Goal: Task Accomplishment & Management: Check status

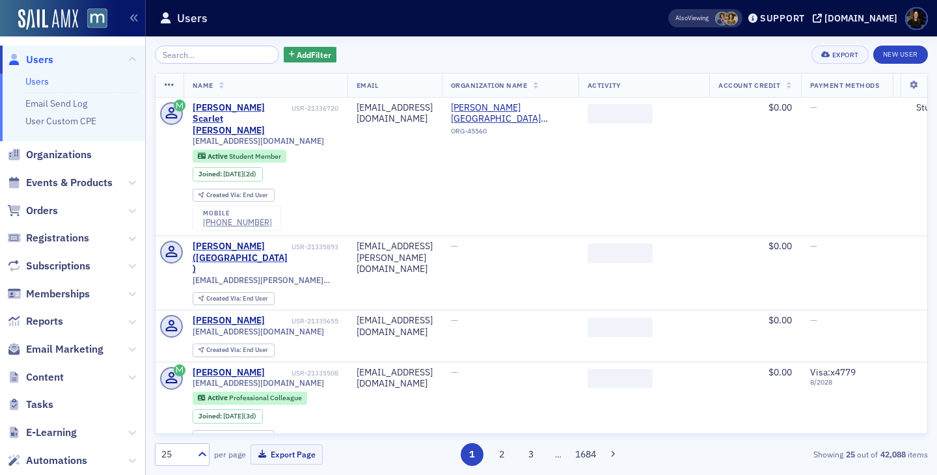
scroll to position [7, 0]
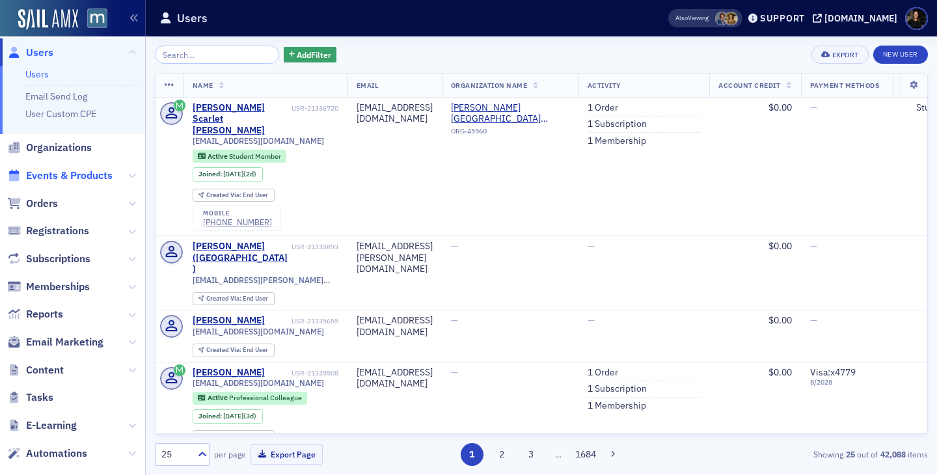
click at [53, 180] on span "Events & Products" at bounding box center [69, 176] width 87 height 14
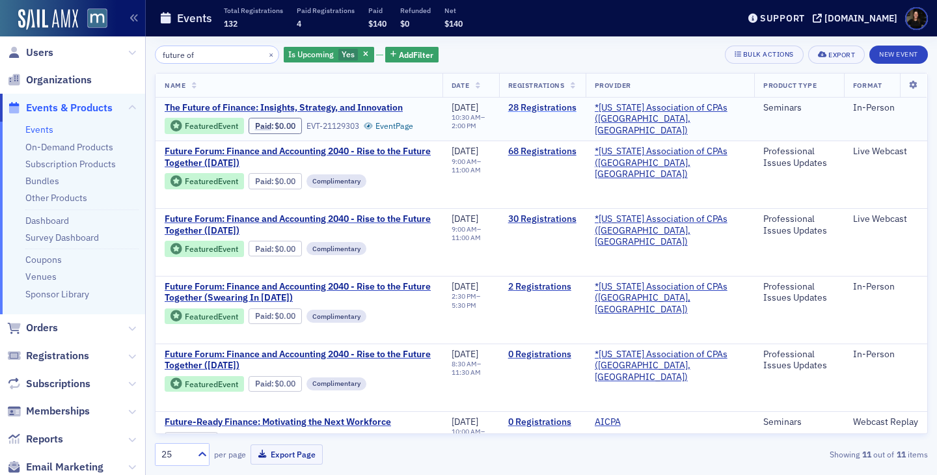
type input "future of"
click at [544, 105] on link "28 Registrations" at bounding box center [542, 108] width 68 height 12
